Goal: Find specific page/section: Find specific page/section

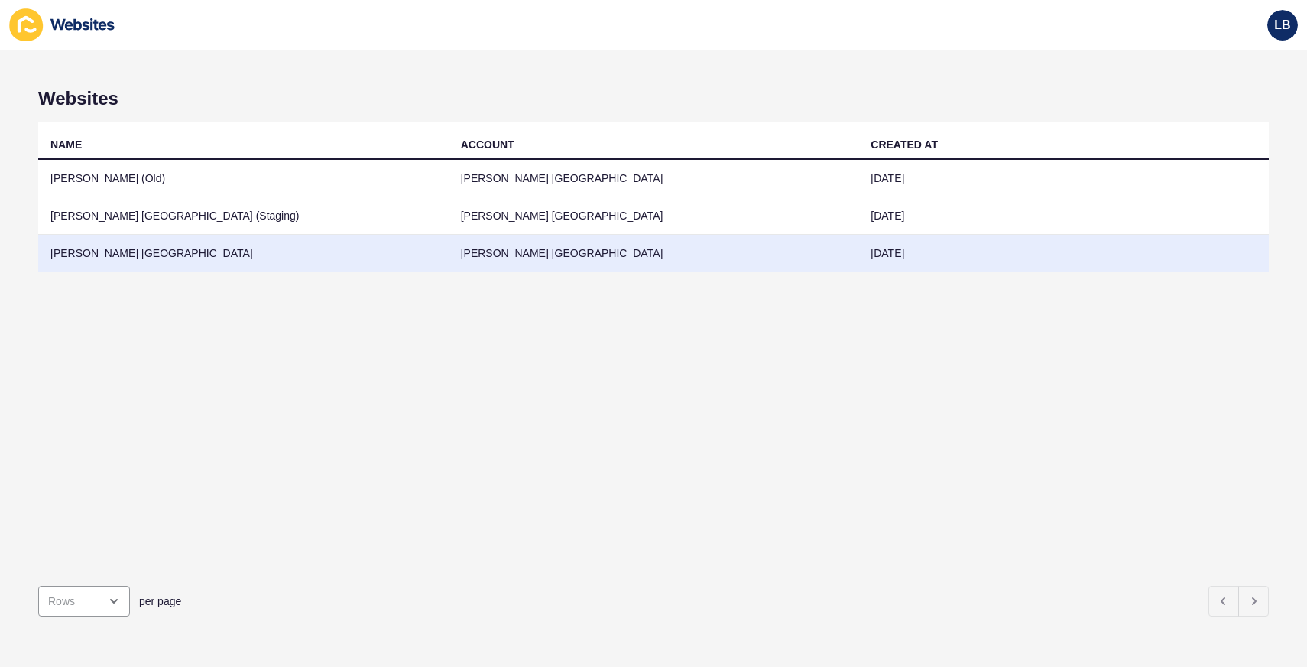
click at [124, 250] on td "[PERSON_NAME] [GEOGRAPHIC_DATA]" at bounding box center [243, 253] width 411 height 37
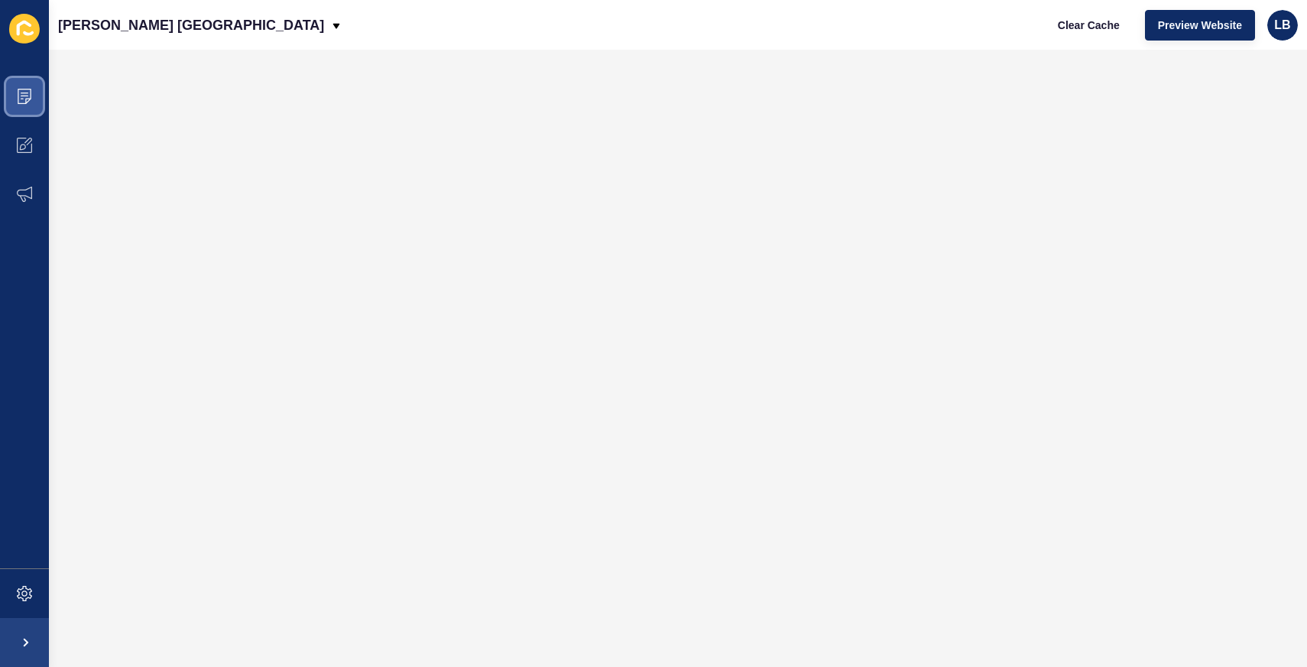
click at [31, 96] on icon at bounding box center [24, 96] width 15 height 15
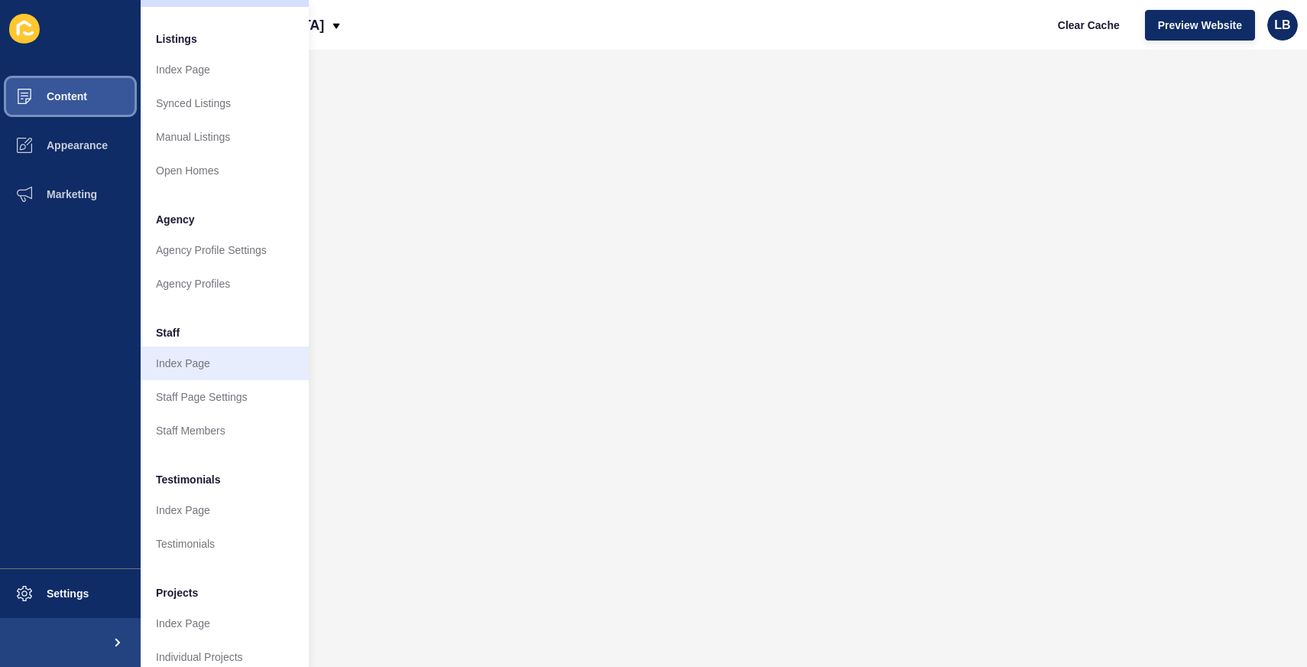
scroll to position [214, 0]
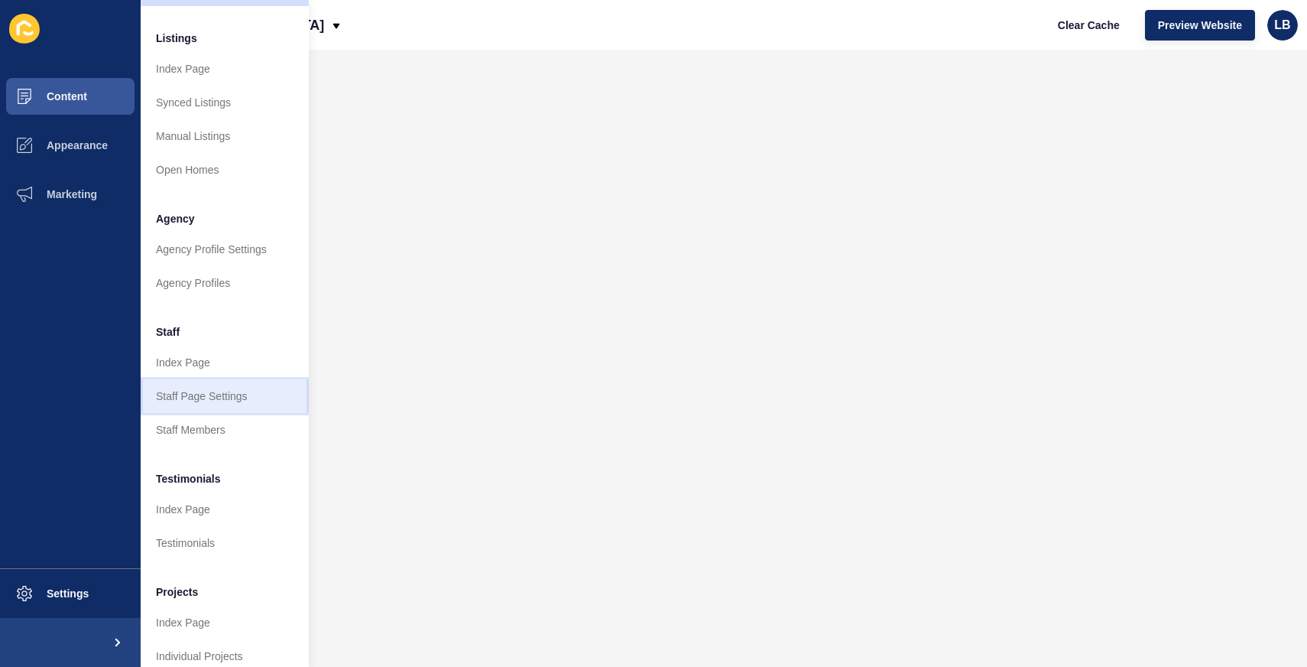
click at [227, 393] on link "Staff Page Settings" at bounding box center [225, 396] width 168 height 34
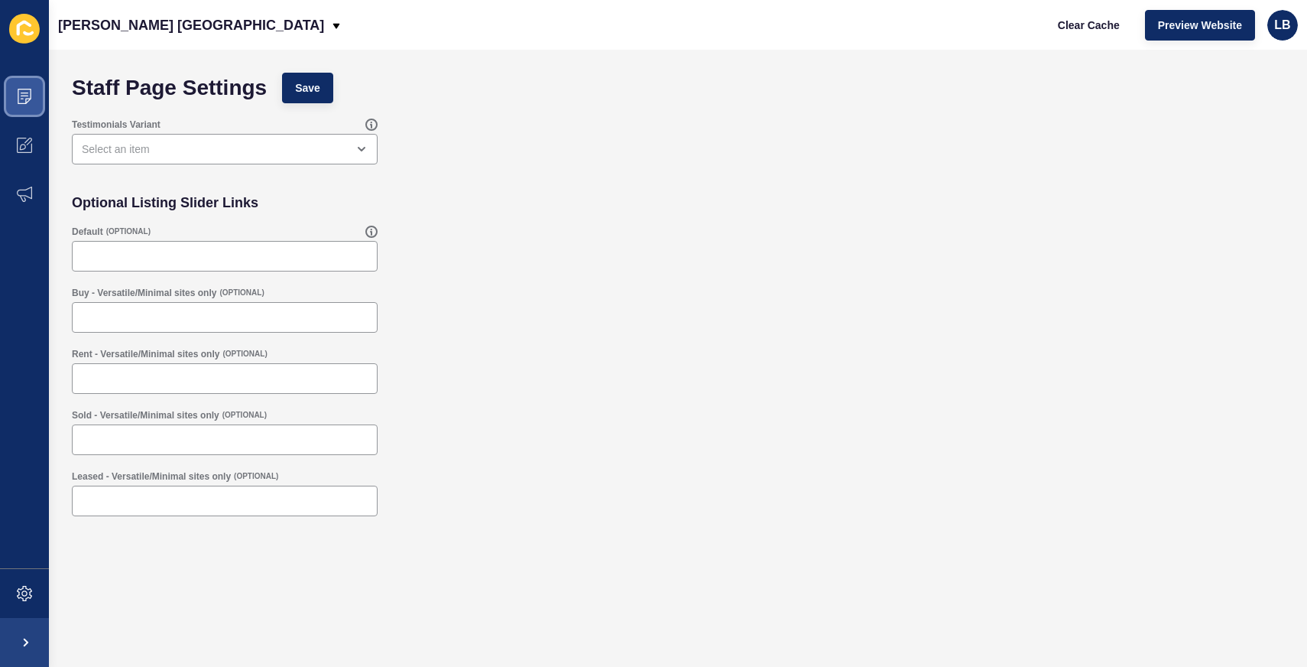
click at [35, 86] on span at bounding box center [24, 96] width 49 height 49
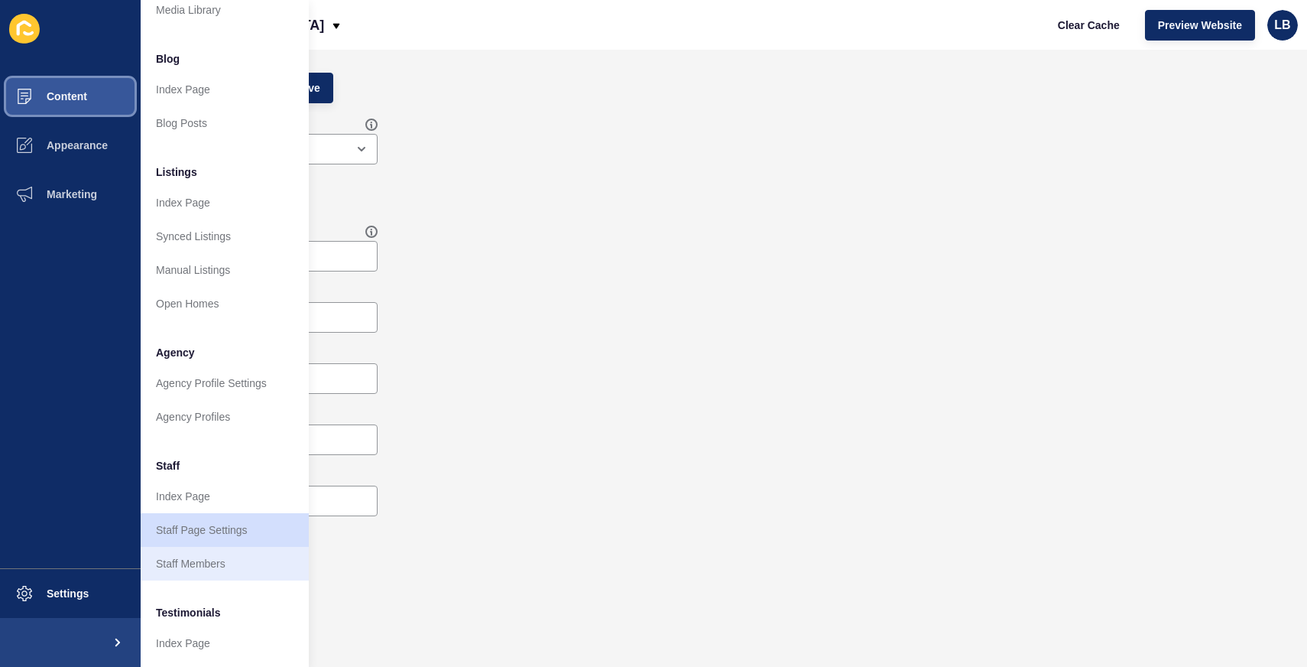
scroll to position [92, 0]
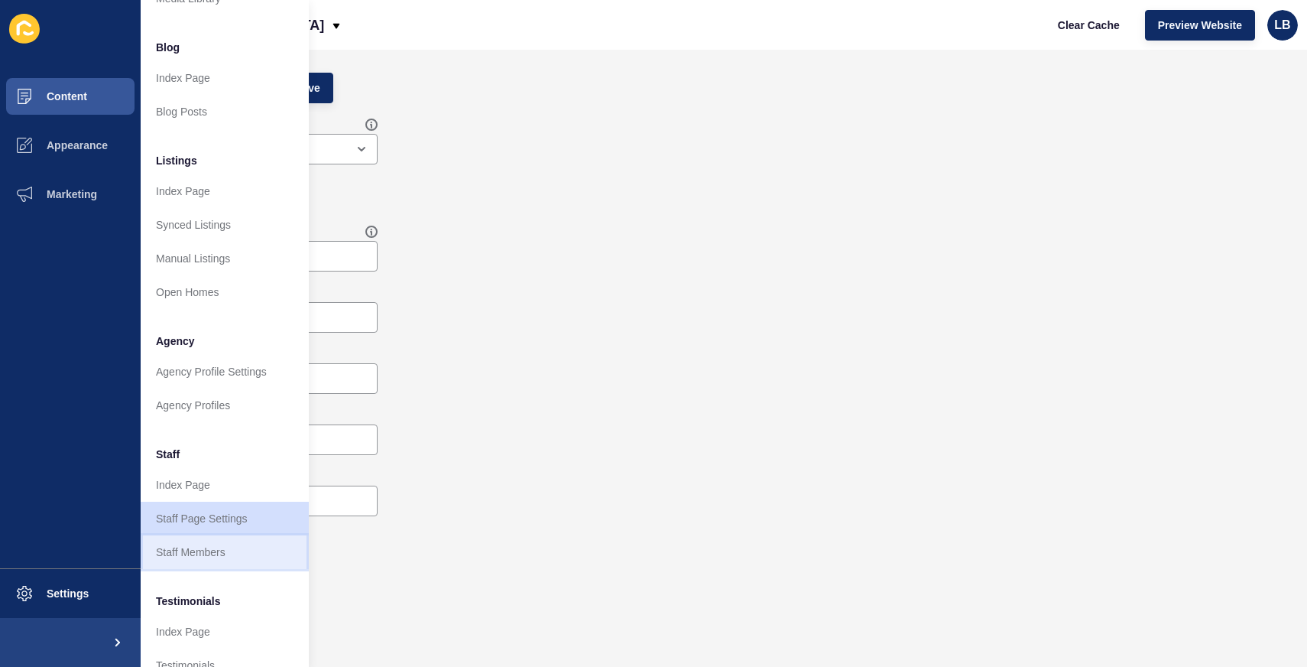
click at [213, 547] on link "Staff Members" at bounding box center [225, 552] width 168 height 34
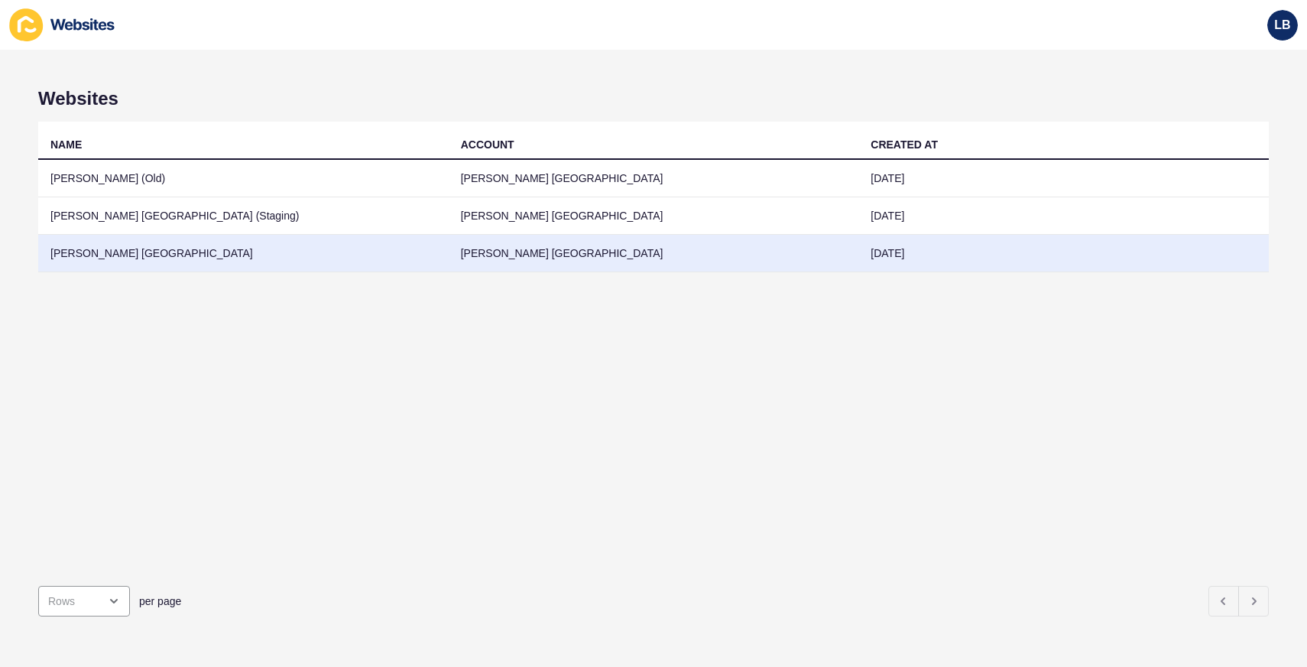
click at [136, 245] on td "[PERSON_NAME] [GEOGRAPHIC_DATA]" at bounding box center [243, 253] width 411 height 37
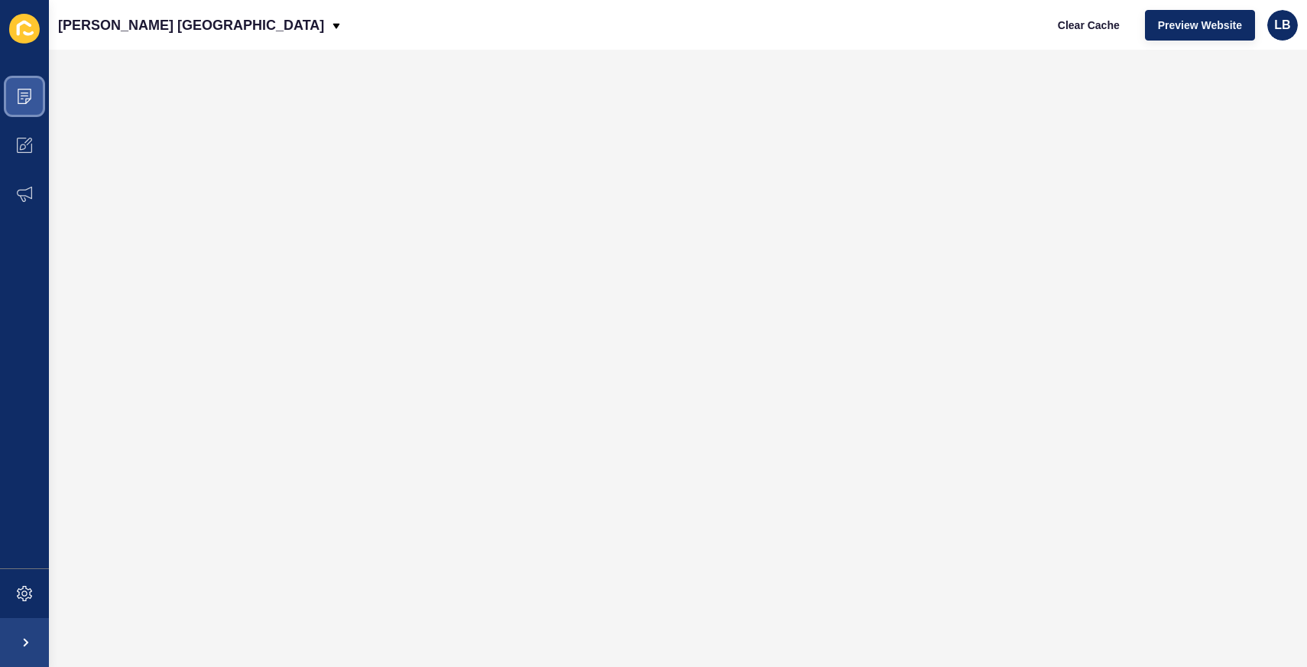
click at [33, 89] on span at bounding box center [24, 96] width 49 height 49
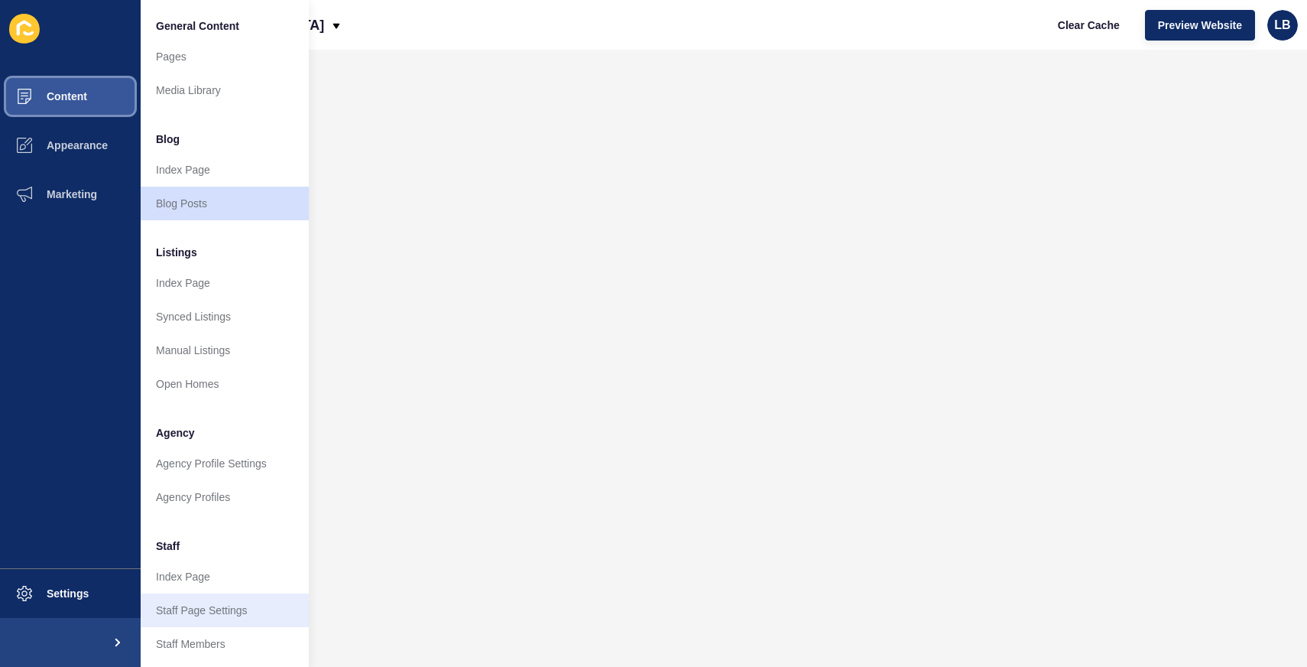
scroll to position [28, 0]
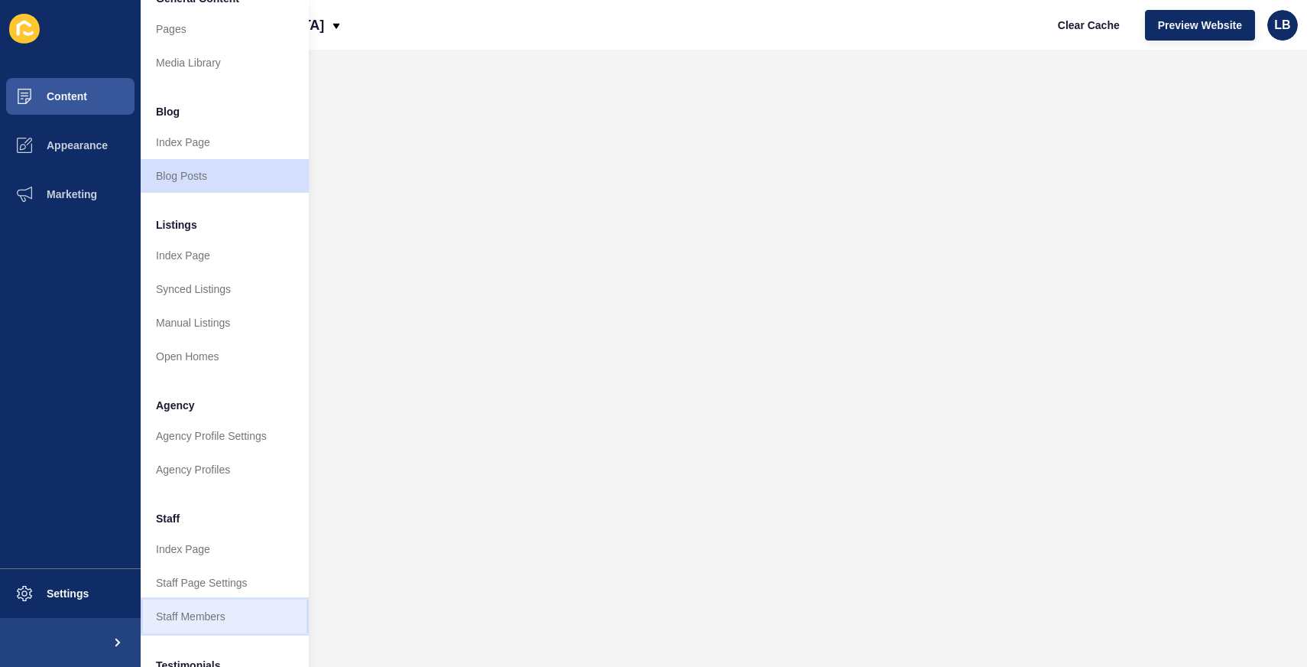
click at [225, 608] on link "Staff Members" at bounding box center [225, 616] width 168 height 34
